Goal: Obtain resource: Download file/media

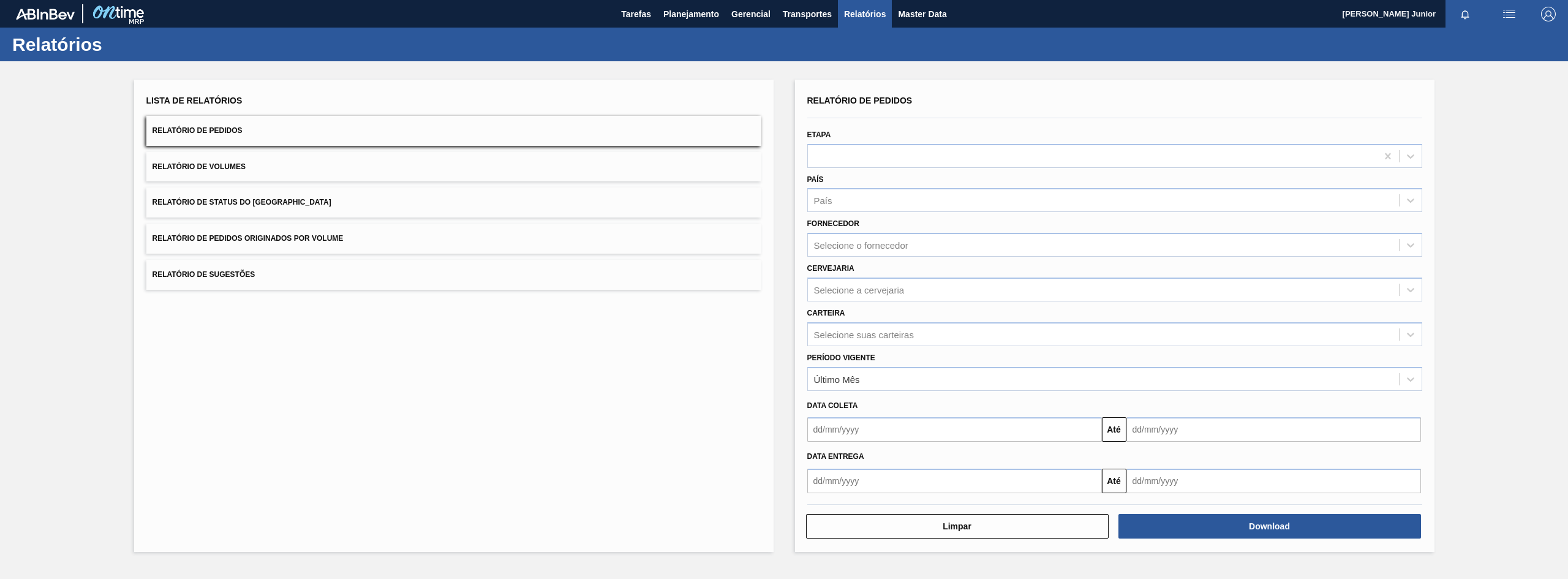
click at [329, 245] on button "Relatório de Pedidos Originados por Volume" at bounding box center [454, 239] width 615 height 30
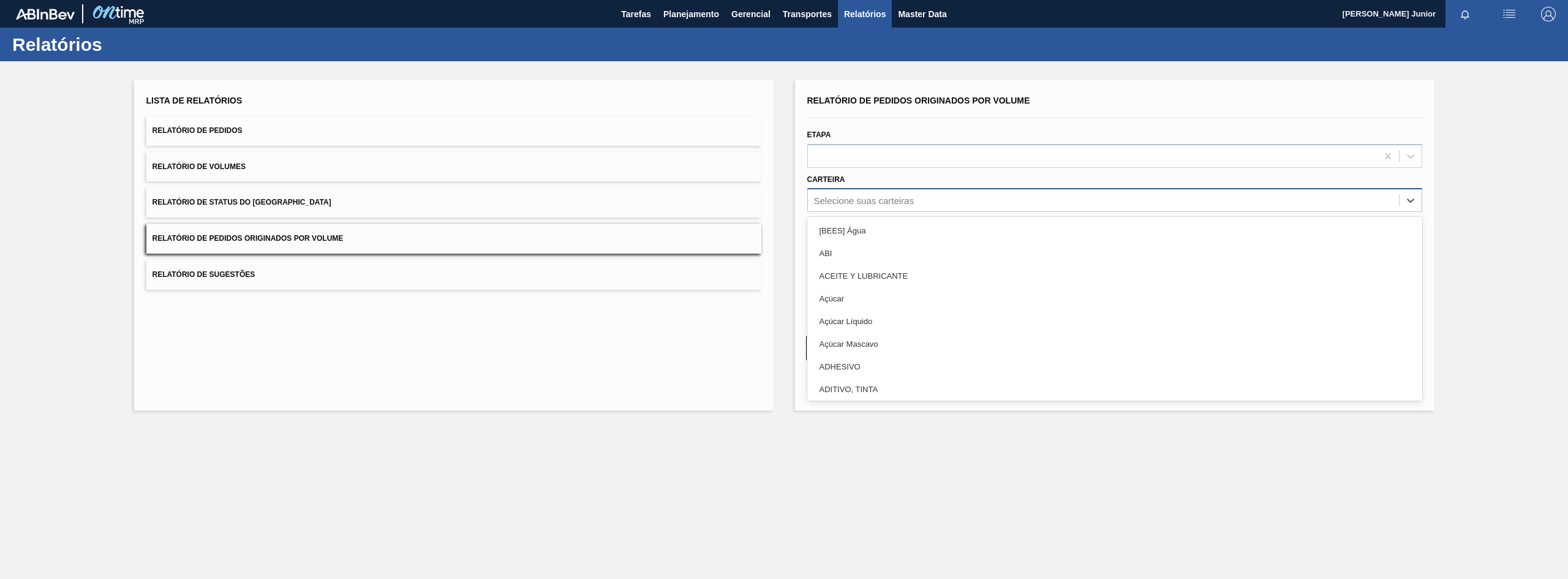
click at [833, 0] on body "Tarefas Planejamento Gerencial Transportes Relatórios Master Data [PERSON_NAME]…" at bounding box center [784, 0] width 1568 height 0
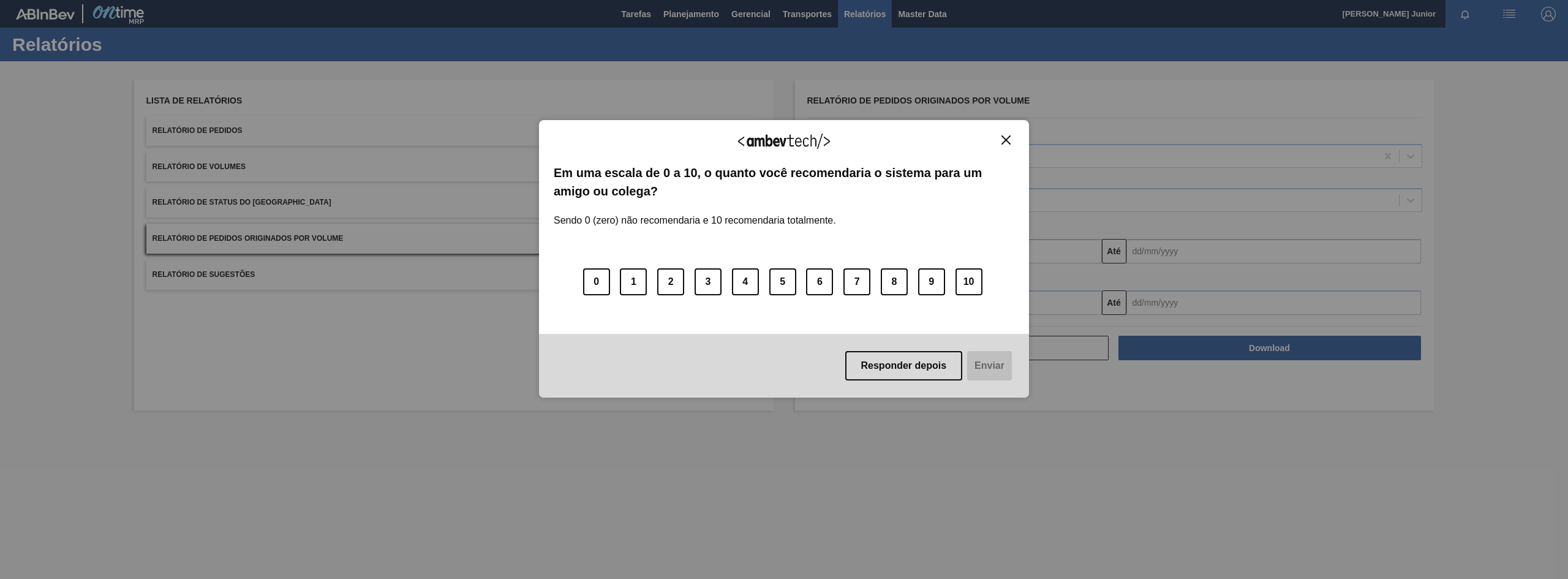
click at [1010, 135] on img "Close" at bounding box center [1006, 140] width 9 height 9
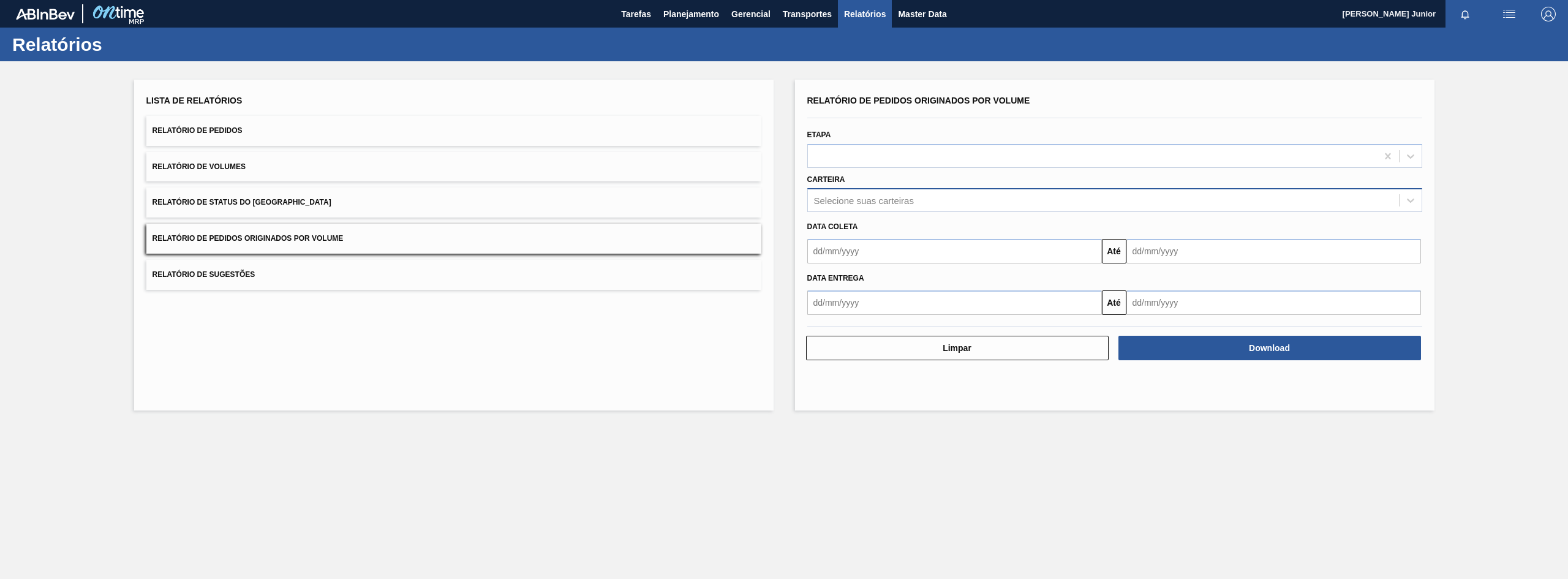
click at [861, 203] on div "Selecione suas carteiras" at bounding box center [864, 201] width 100 height 10
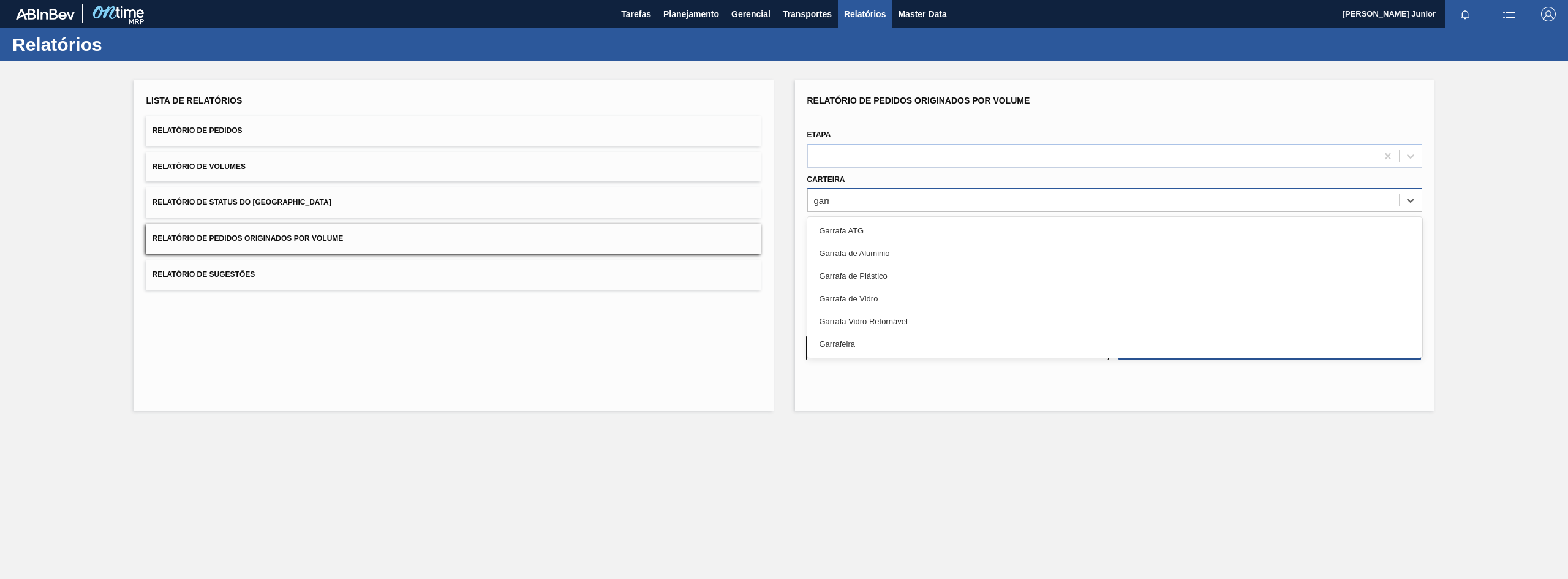
type input "garra"
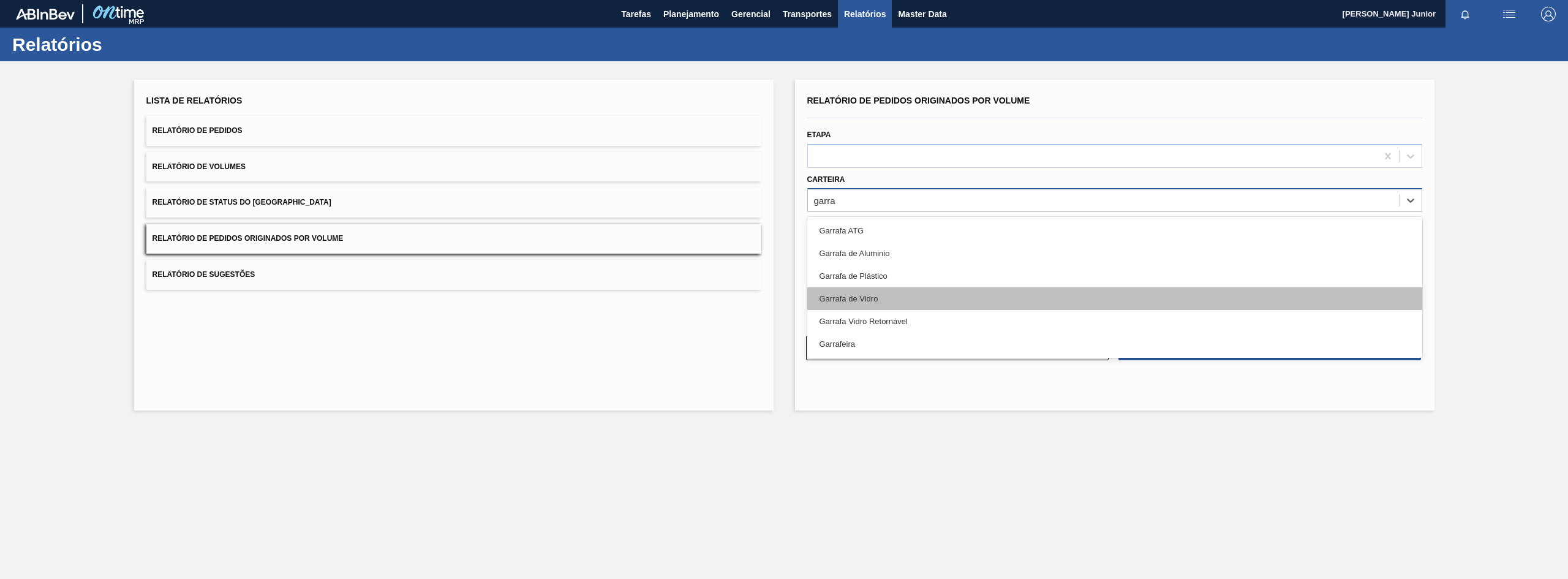
click at [858, 293] on div "Garrafa de Vidro" at bounding box center [1114, 298] width 615 height 22
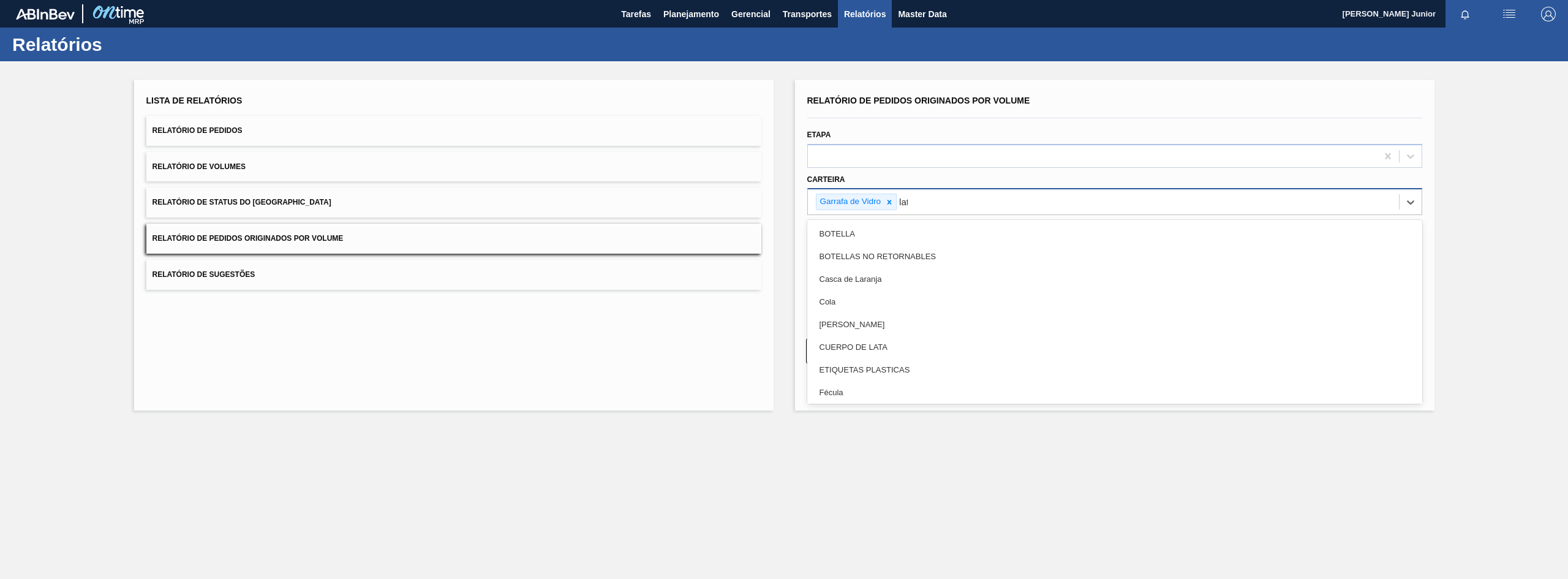
type input "lata"
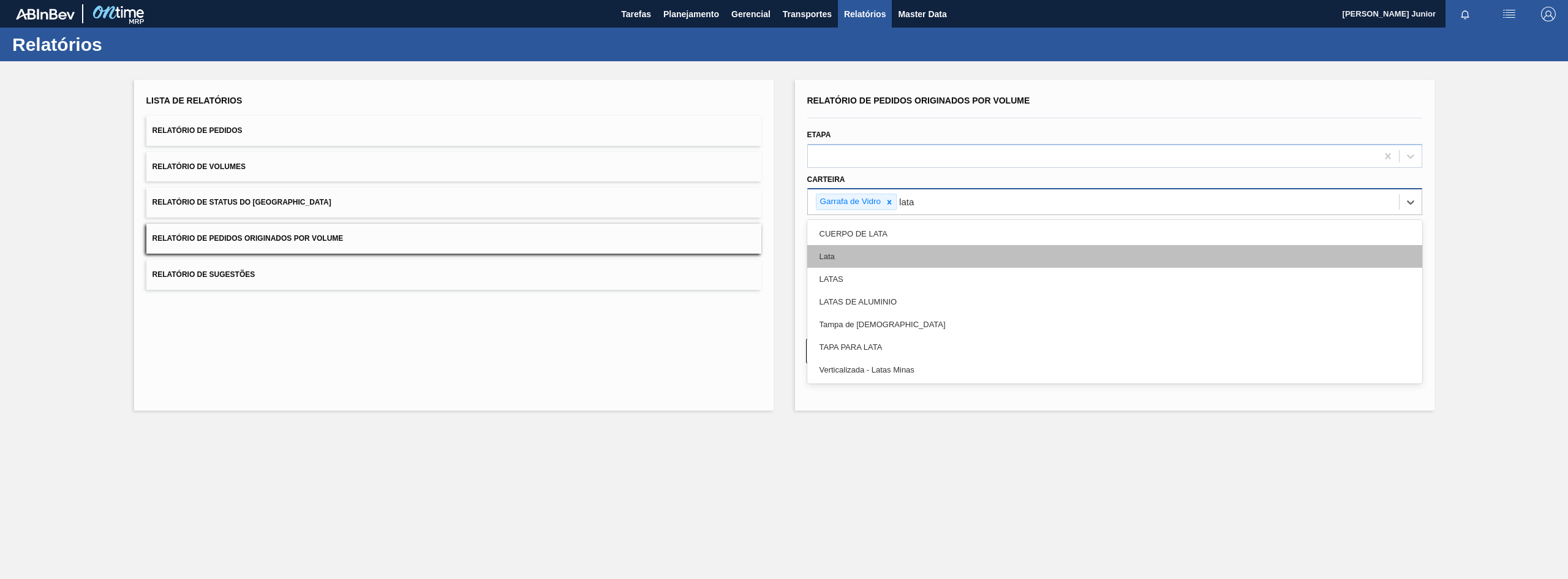
click at [874, 247] on div "Lata" at bounding box center [1114, 256] width 615 height 22
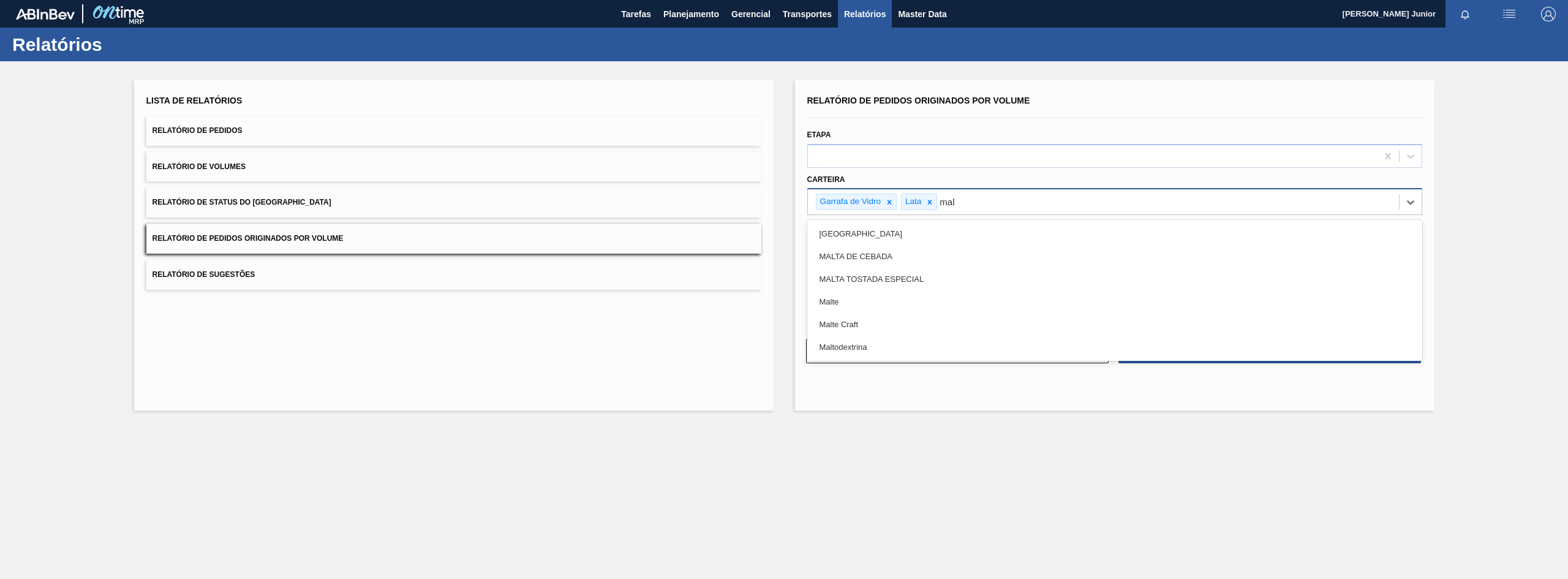
type input "malt"
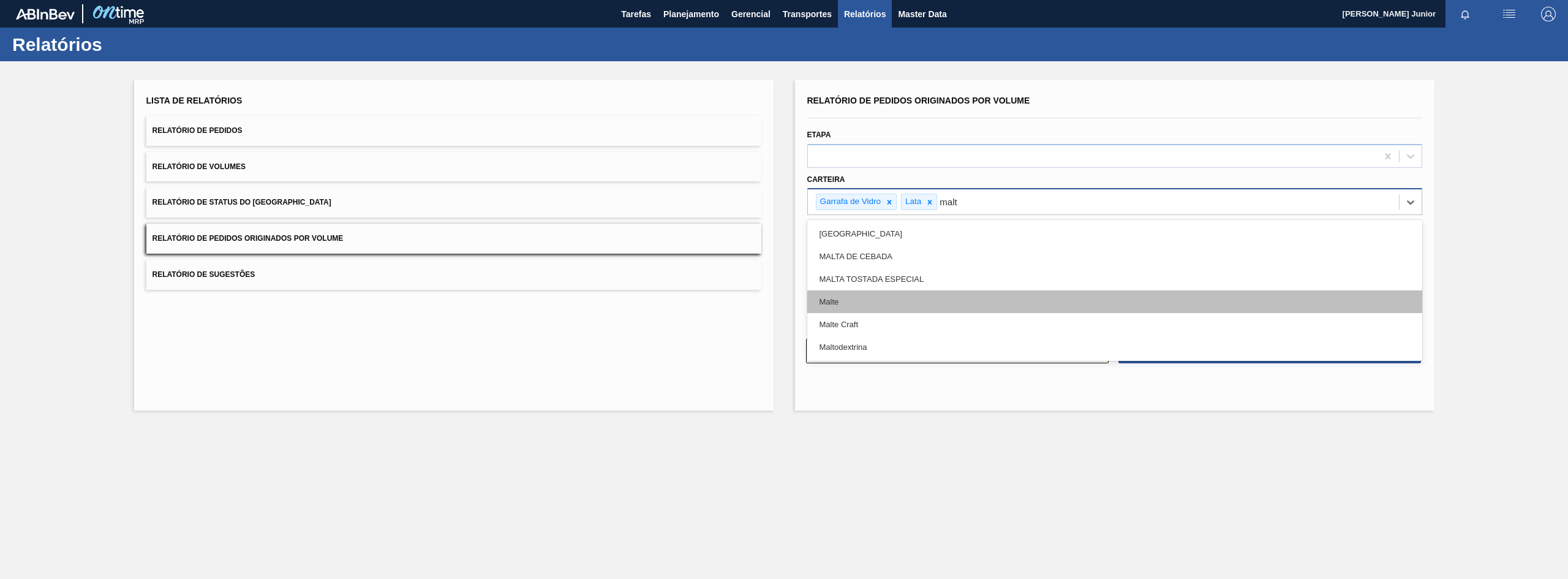
click at [868, 297] on div "Malte" at bounding box center [1114, 302] width 615 height 22
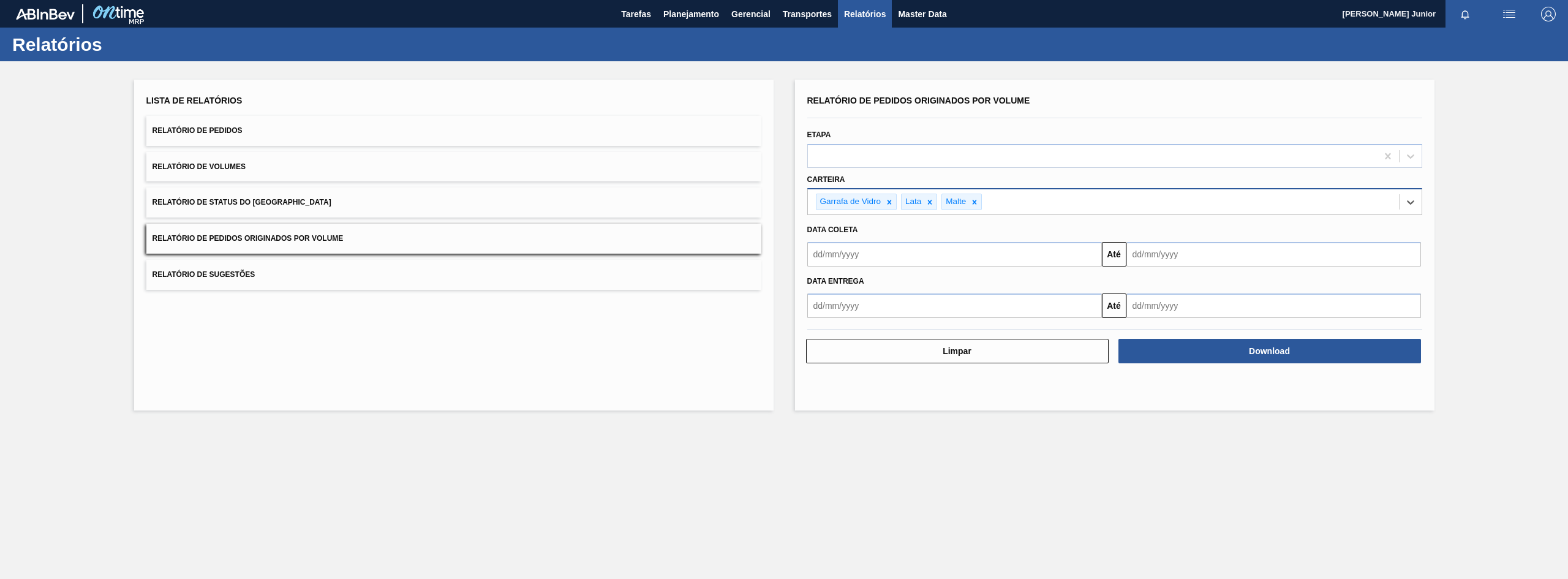
type input "a"
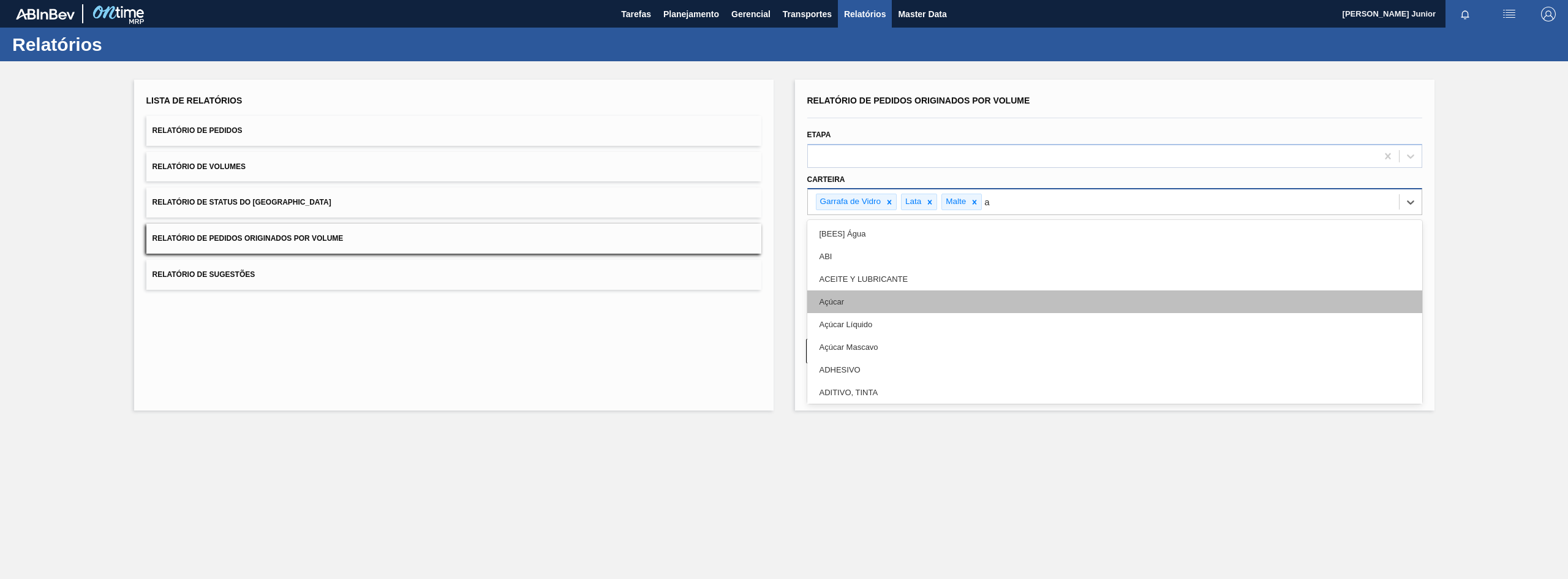
click at [906, 297] on div "Açúcar" at bounding box center [1114, 302] width 615 height 22
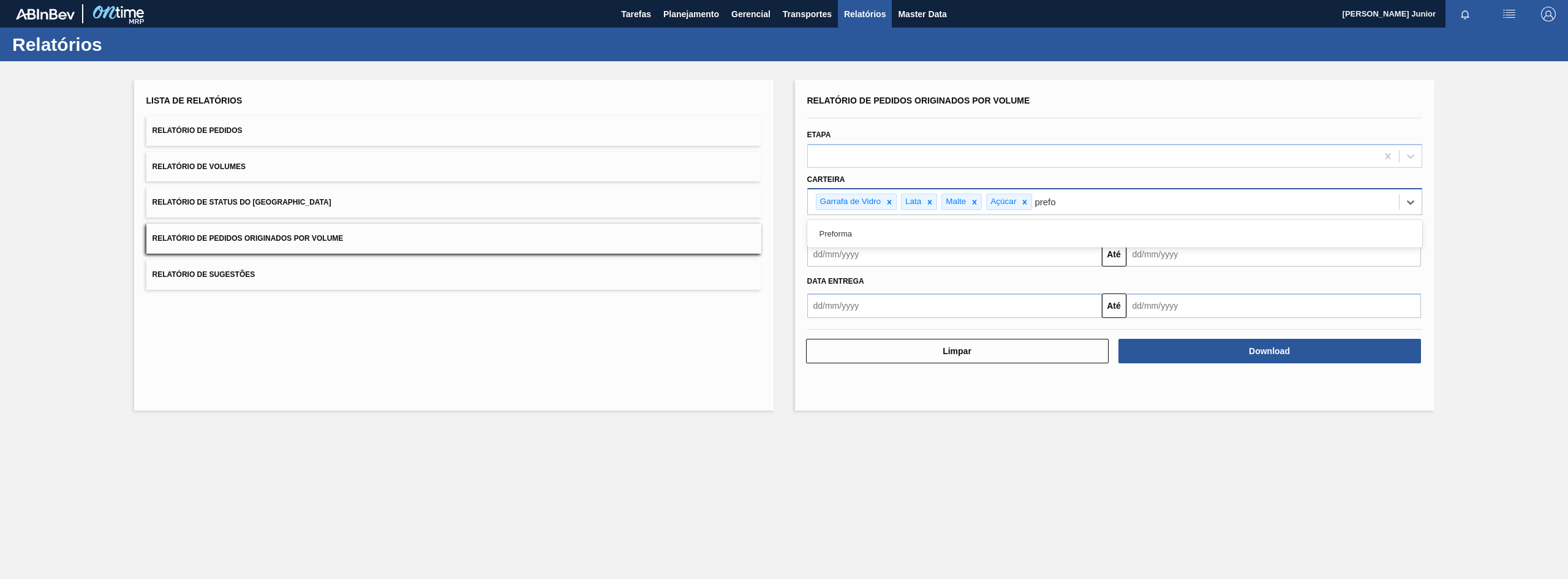
type input "prefor"
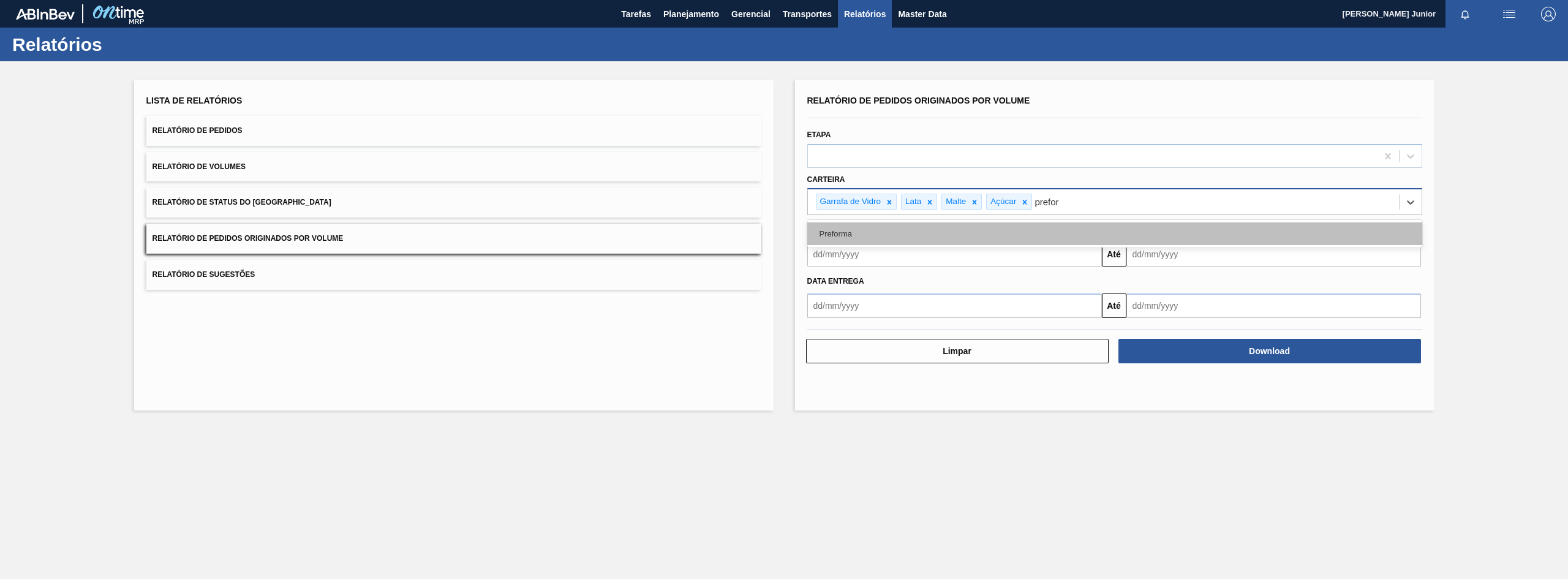
click at [937, 238] on div "Preforma" at bounding box center [1114, 234] width 615 height 22
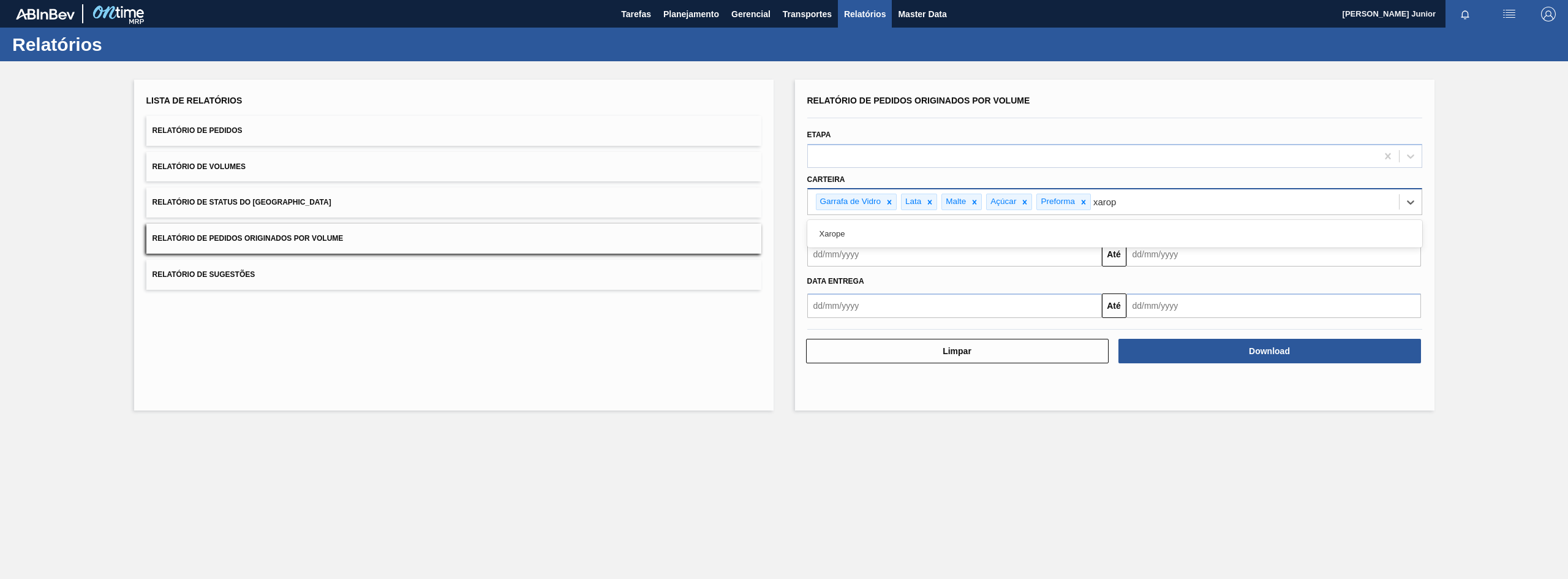
type input "xarope"
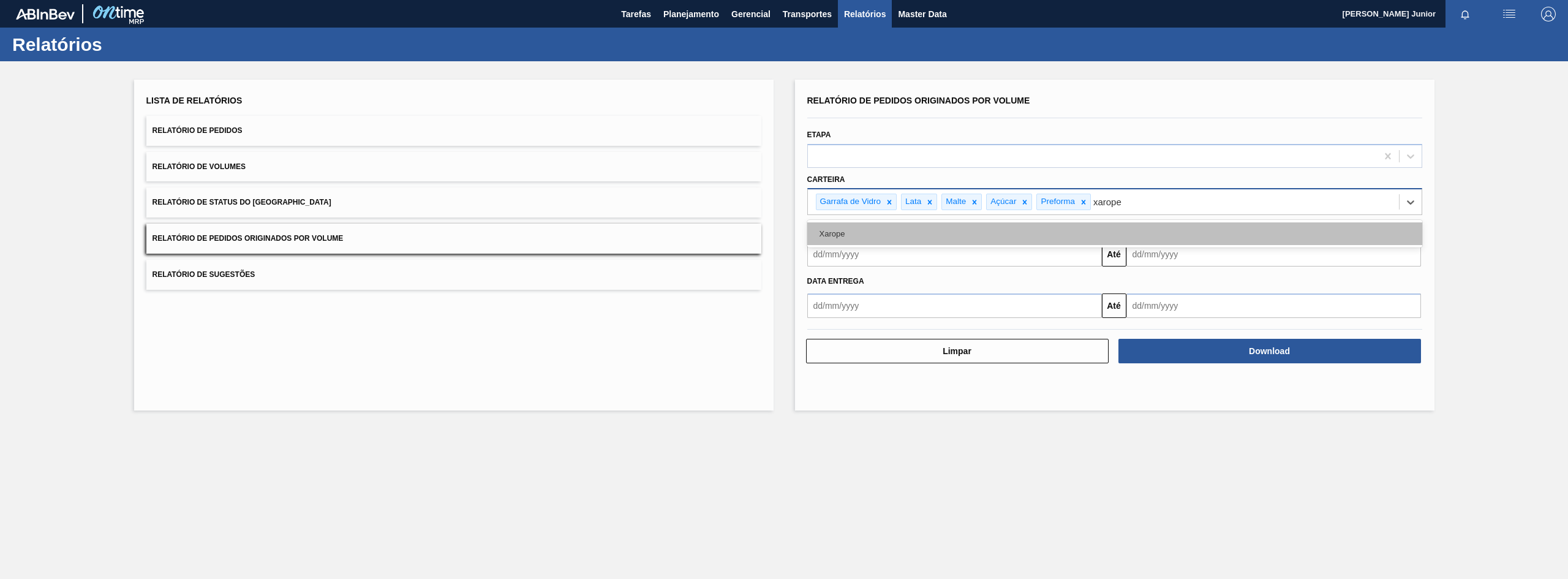
click at [939, 238] on div "Xarope" at bounding box center [1114, 234] width 615 height 22
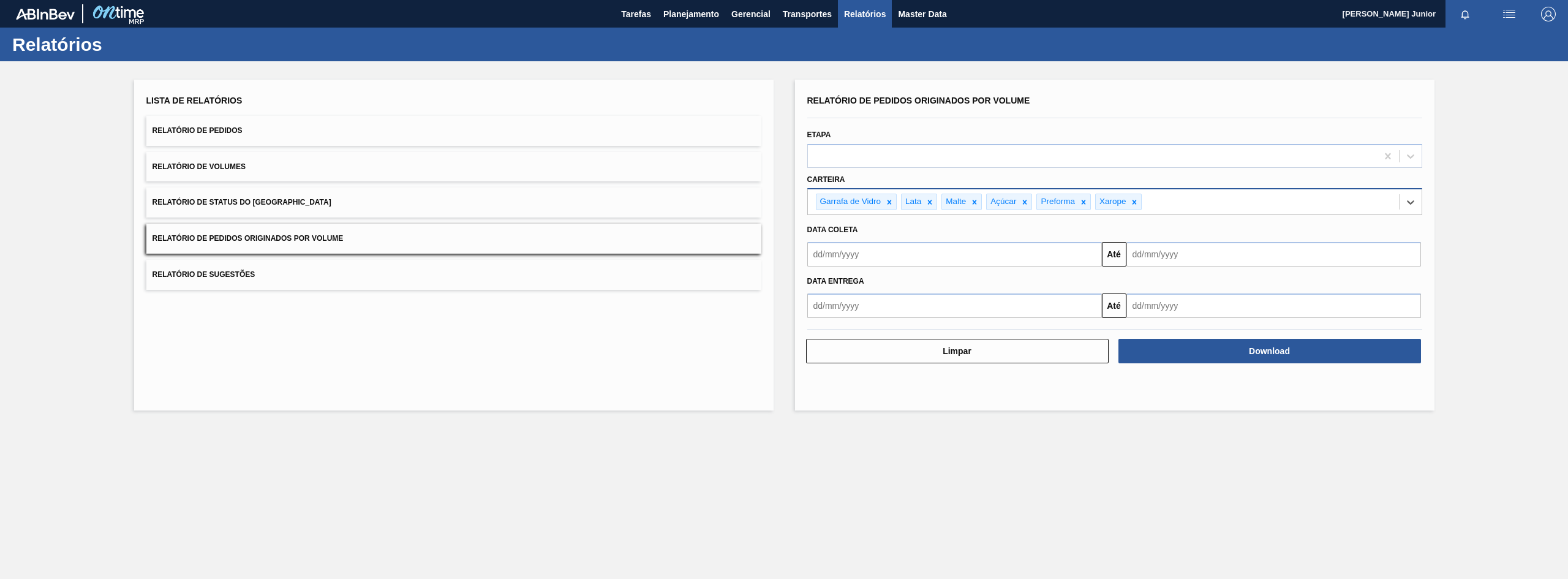
click at [867, 252] on input "text" at bounding box center [954, 254] width 294 height 24
click at [821, 285] on button "Previous Month" at bounding box center [818, 283] width 8 height 8
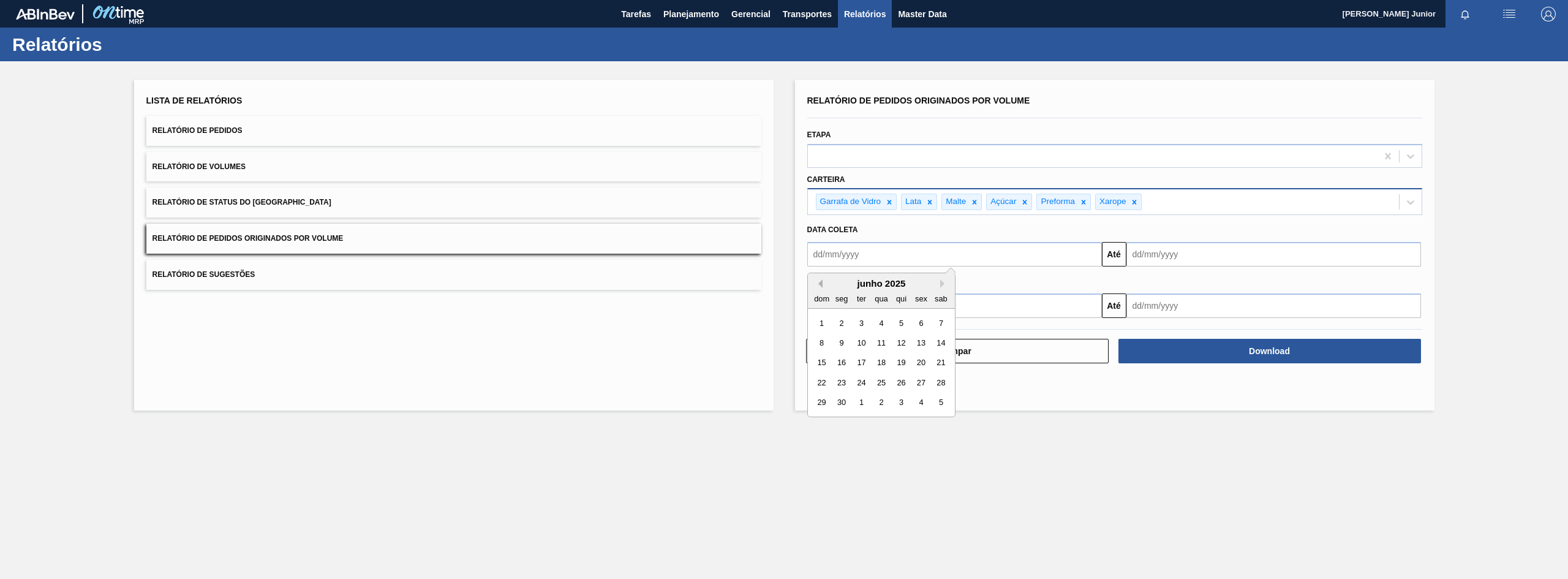
click at [821, 285] on button "Previous Month" at bounding box center [818, 283] width 8 height 8
click at [879, 322] on div "1" at bounding box center [882, 324] width 17 height 17
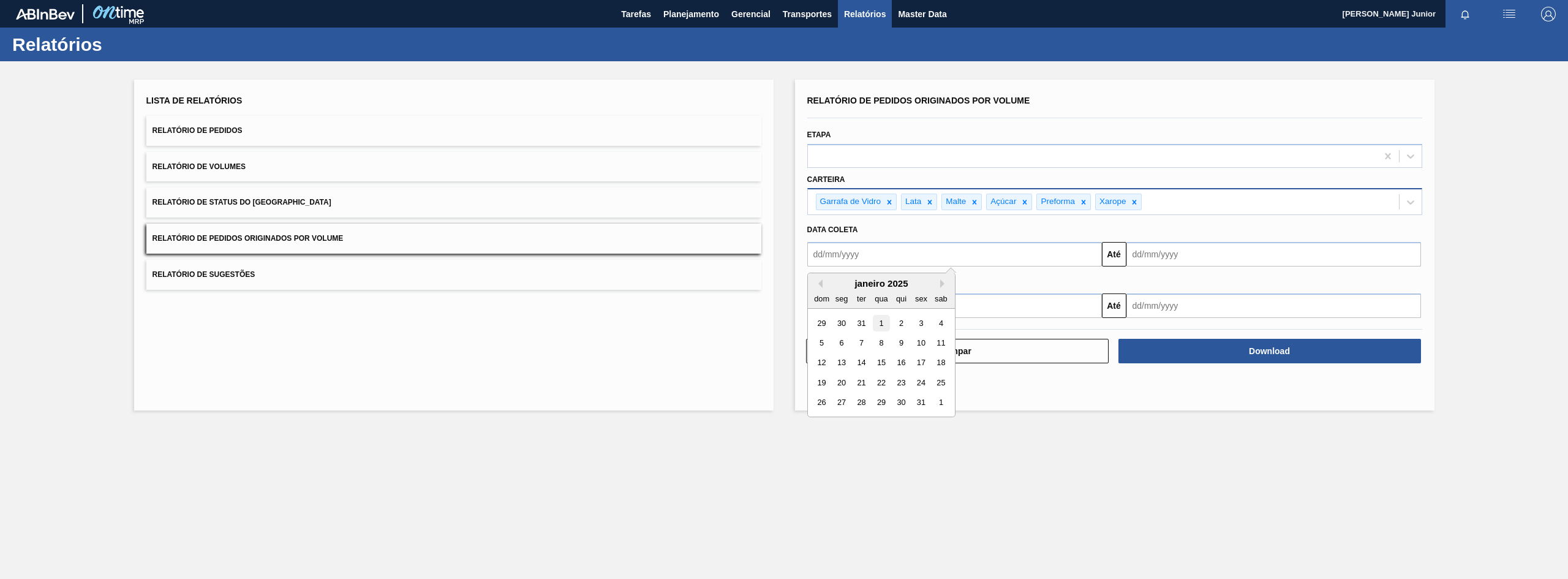
type input "[DATE]"
click at [1160, 261] on input "text" at bounding box center [1274, 254] width 294 height 24
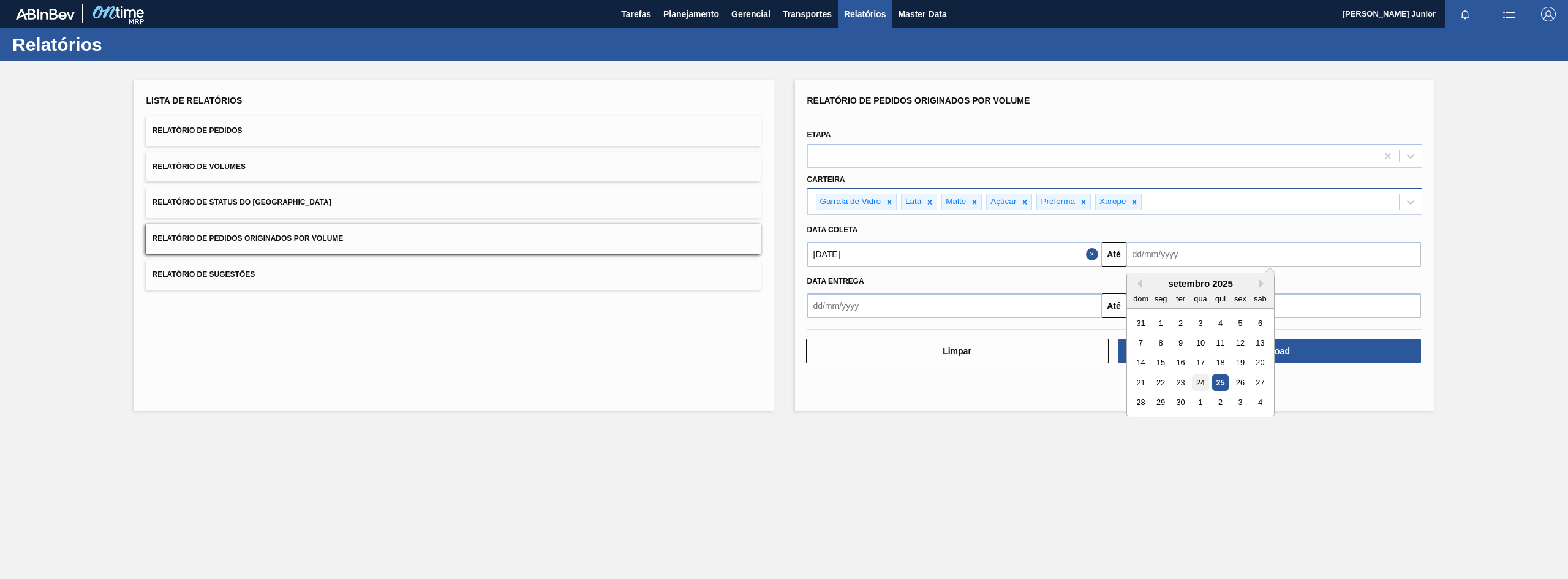
click at [1202, 381] on div "24" at bounding box center [1200, 383] width 17 height 17
type input "[DATE]"
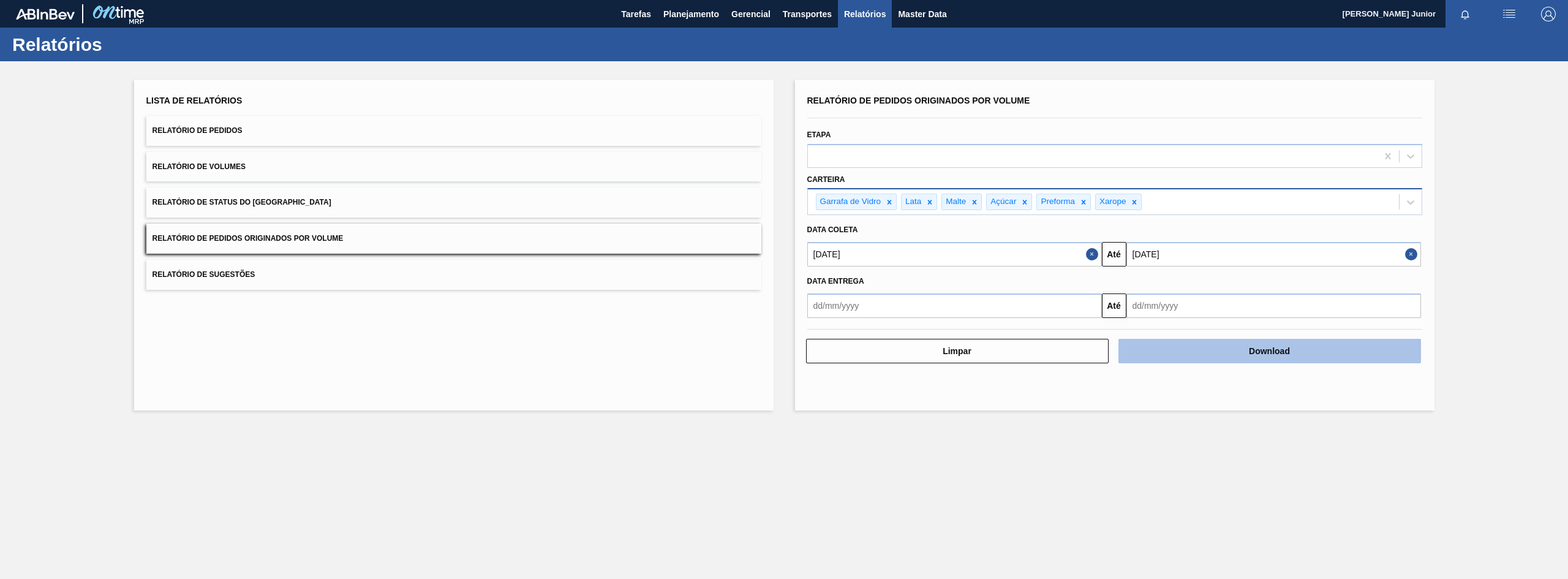
click at [1238, 350] on button "Download" at bounding box center [1270, 351] width 303 height 24
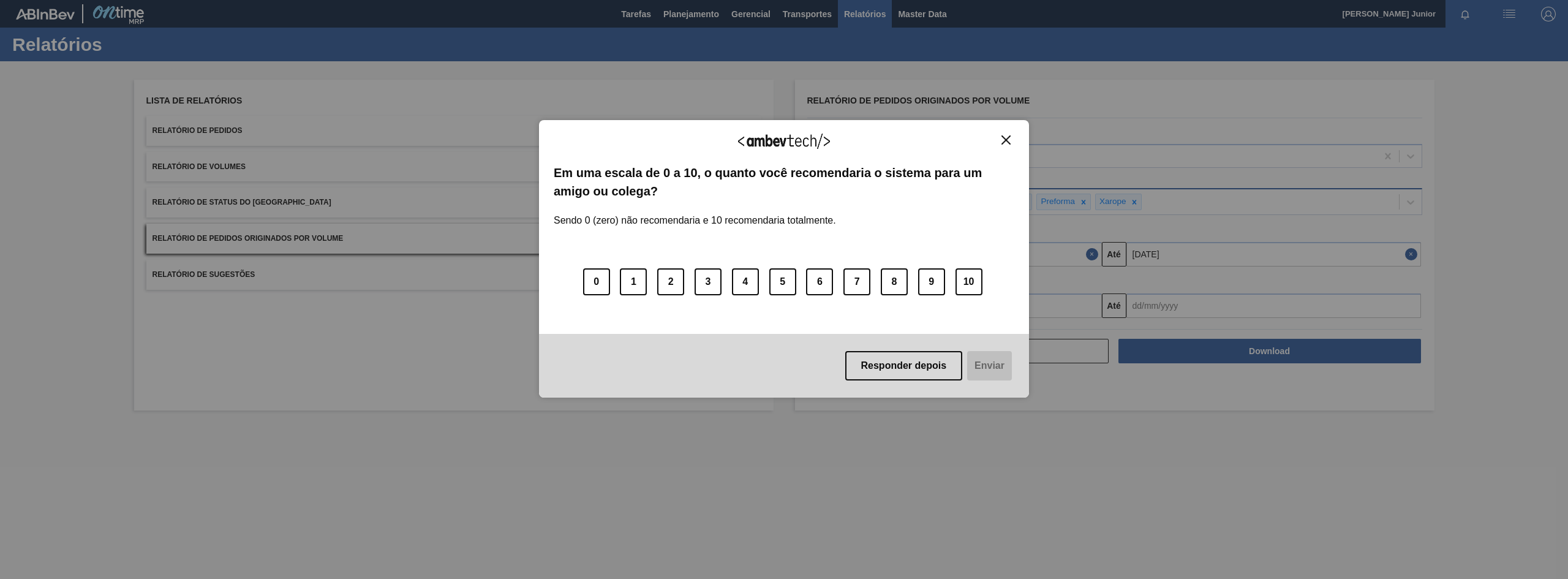
click at [1007, 143] on img "Close" at bounding box center [1006, 140] width 9 height 9
